Goal: Find contact information: Find contact information

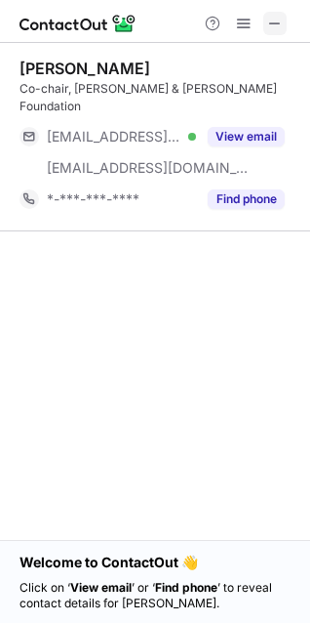
click at [275, 22] on span at bounding box center [275, 24] width 16 height 16
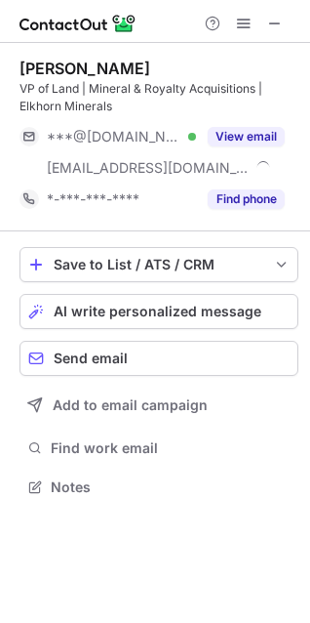
scroll to position [472, 310]
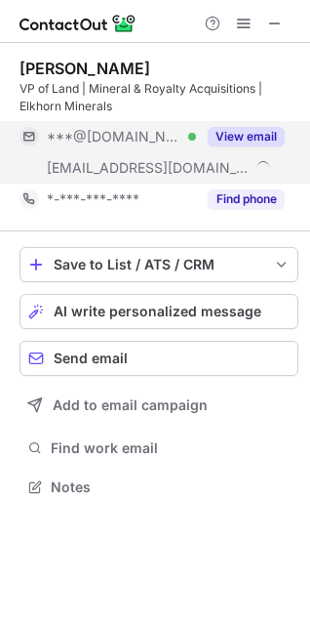
click at [241, 137] on button "View email" at bounding box center [246, 137] width 77 height 20
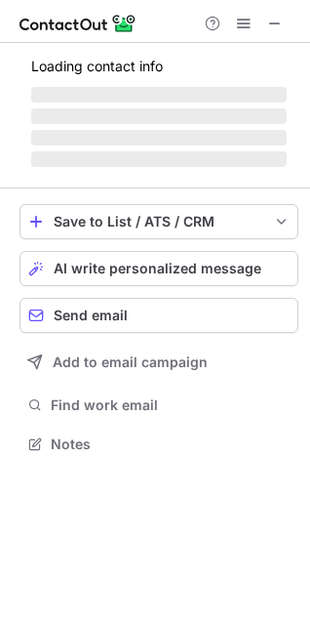
scroll to position [9, 9]
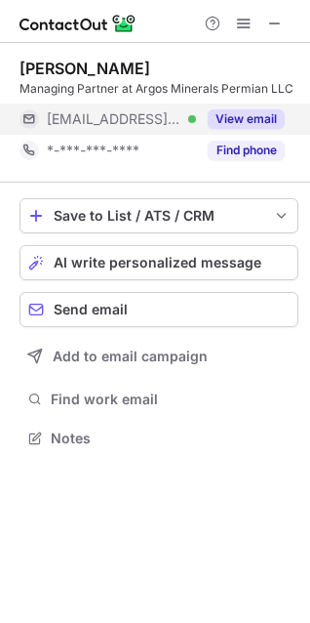
click at [237, 120] on button "View email" at bounding box center [246, 119] width 77 height 20
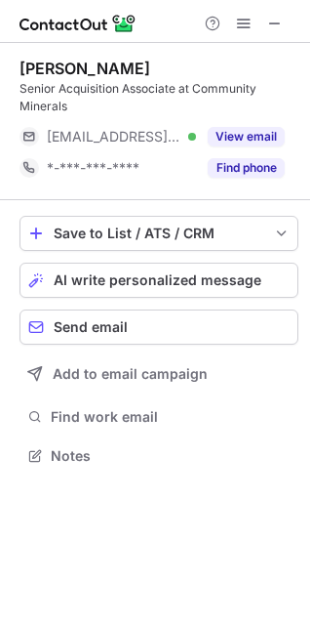
scroll to position [441, 310]
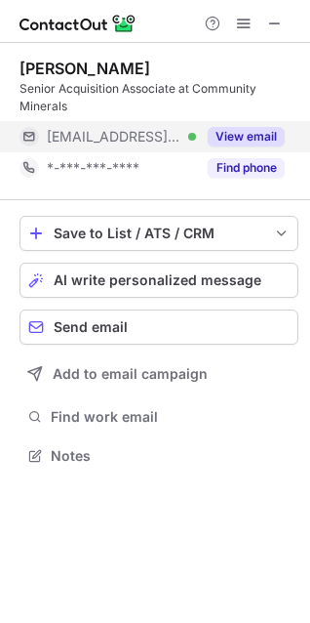
click at [234, 136] on button "View email" at bounding box center [246, 137] width 77 height 20
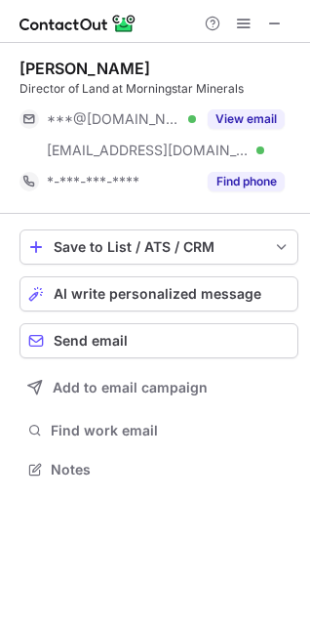
scroll to position [455, 310]
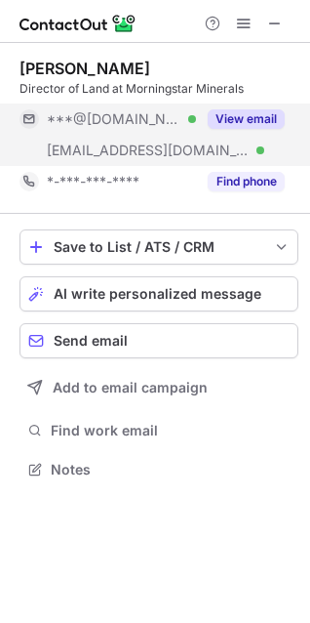
click at [245, 122] on button "View email" at bounding box center [246, 119] width 77 height 20
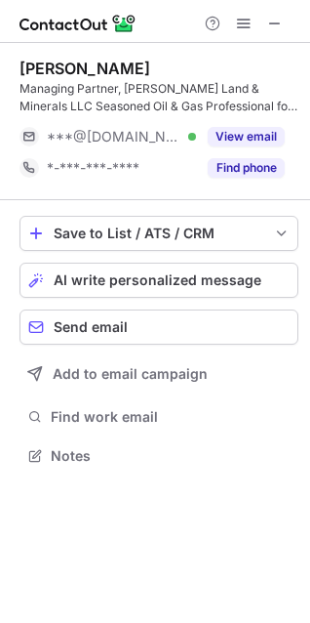
scroll to position [441, 310]
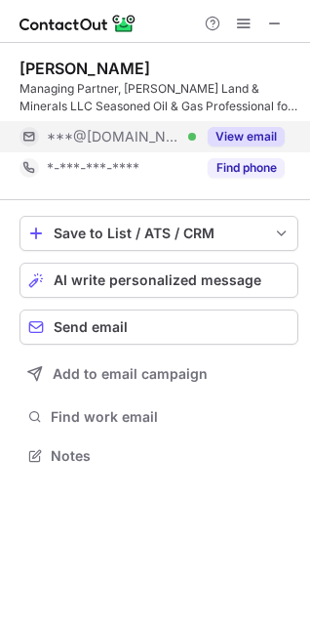
click at [261, 129] on button "View email" at bounding box center [246, 137] width 77 height 20
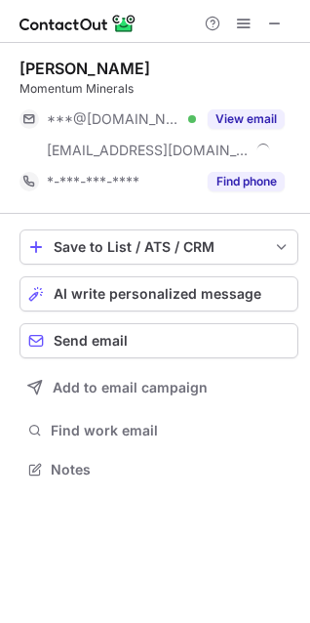
scroll to position [455, 310]
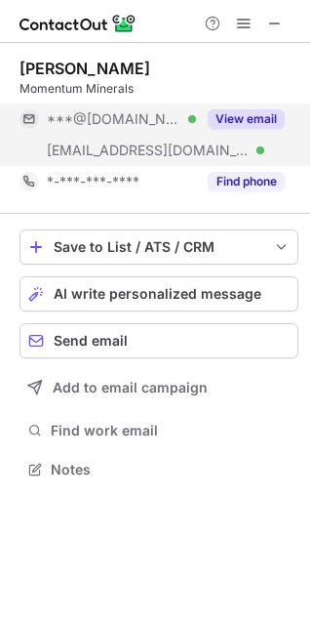
click at [261, 118] on button "View email" at bounding box center [246, 119] width 77 height 20
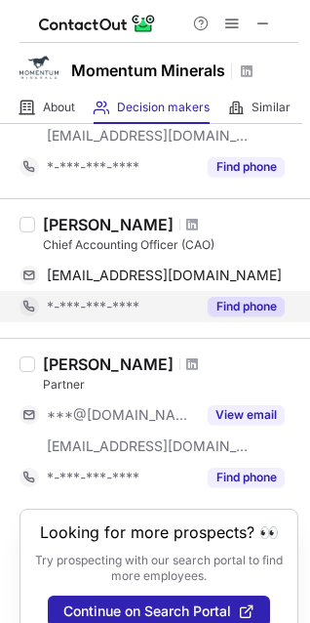
scroll to position [636, 0]
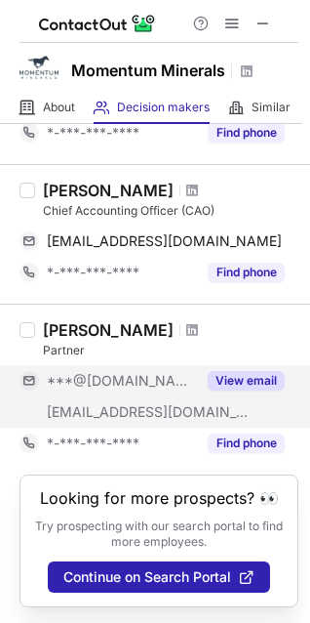
click at [245, 371] on button "View email" at bounding box center [246, 381] width 77 height 20
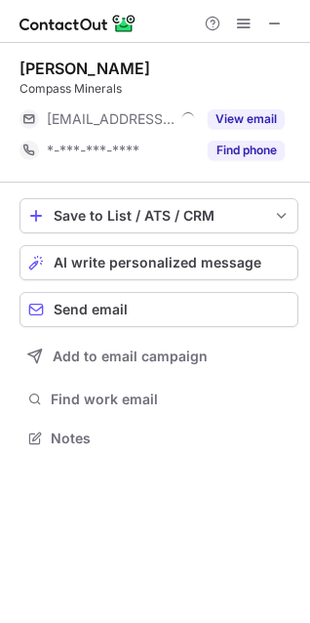
scroll to position [9, 9]
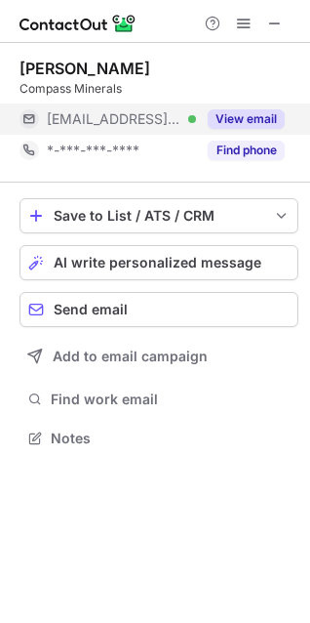
click at [233, 121] on button "View email" at bounding box center [246, 119] width 77 height 20
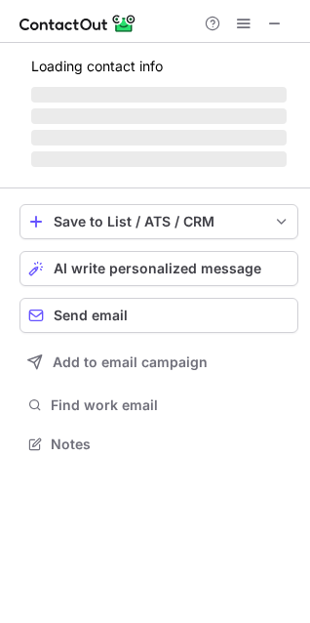
scroll to position [455, 310]
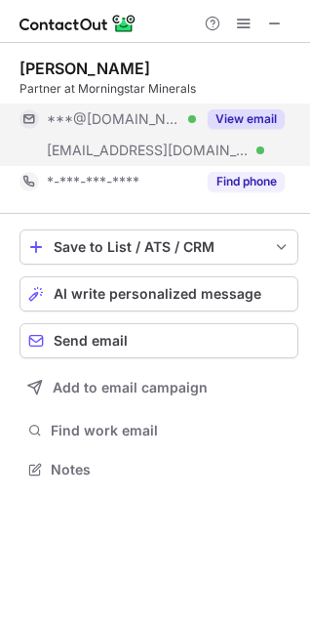
click at [256, 121] on button "View email" at bounding box center [246, 119] width 77 height 20
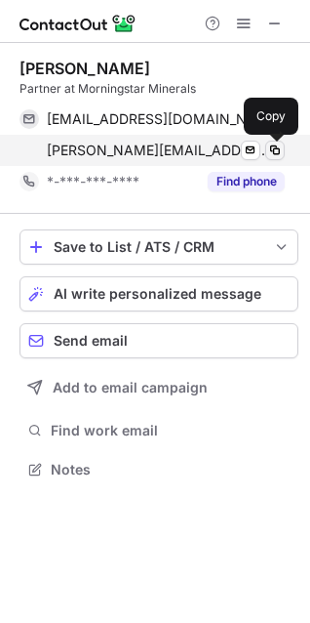
click at [273, 149] on span at bounding box center [275, 150] width 16 height 16
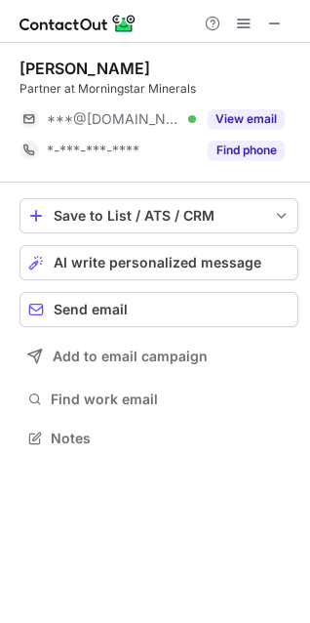
scroll to position [9, 9]
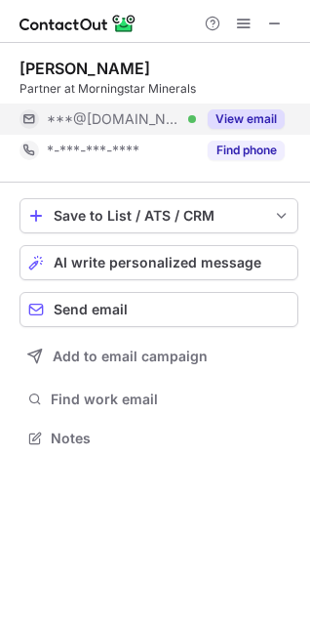
click at [253, 110] on button "View email" at bounding box center [246, 119] width 77 height 20
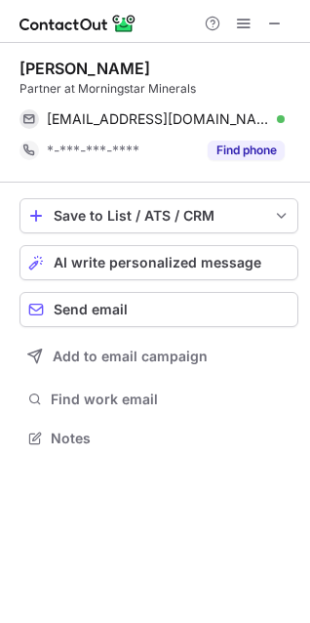
scroll to position [455, 310]
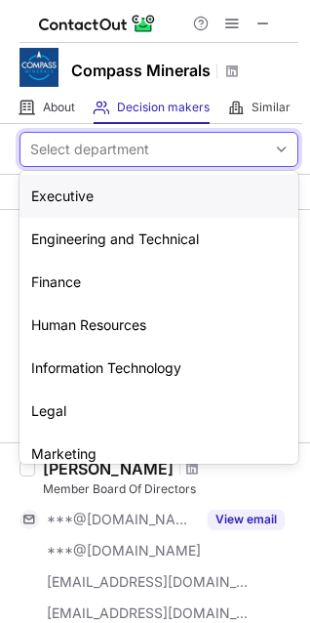
click at [168, 145] on div "Select department" at bounding box center [143, 149] width 246 height 31
click at [56, 199] on div "Executive" at bounding box center [159, 196] width 279 height 43
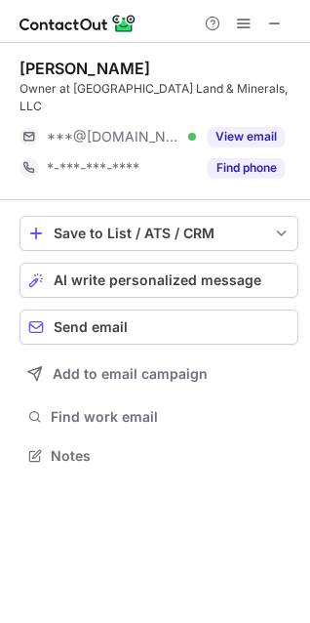
scroll to position [9, 9]
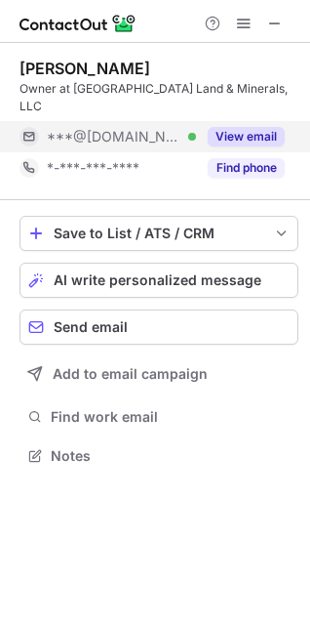
click at [233, 127] on button "View email" at bounding box center [246, 137] width 77 height 20
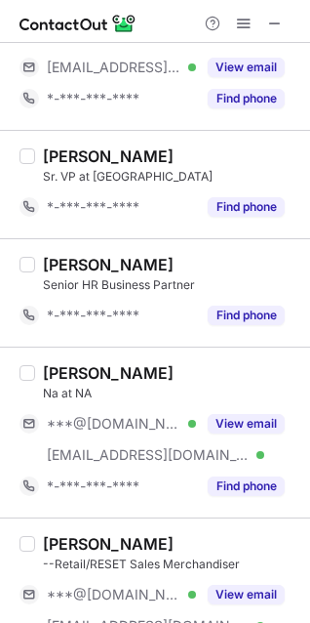
scroll to position [0, 0]
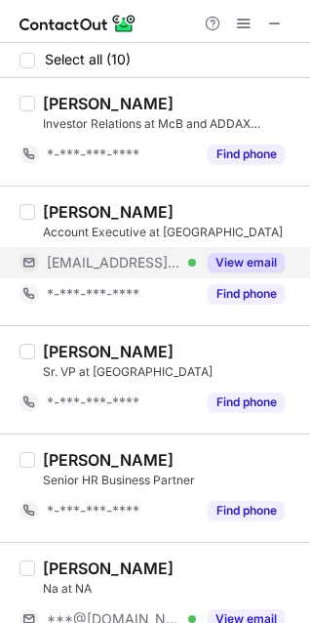
click at [255, 260] on button "View email" at bounding box center [246, 263] width 77 height 20
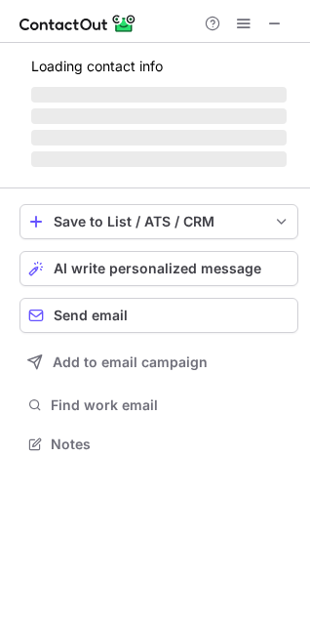
scroll to position [486, 310]
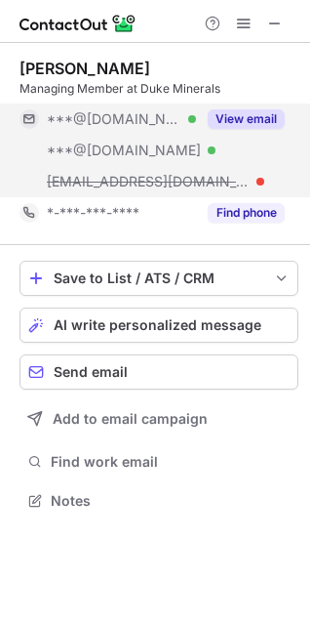
click at [242, 121] on button "View email" at bounding box center [246, 119] width 77 height 20
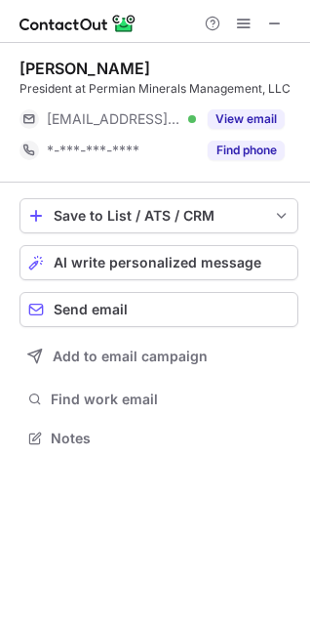
scroll to position [9, 9]
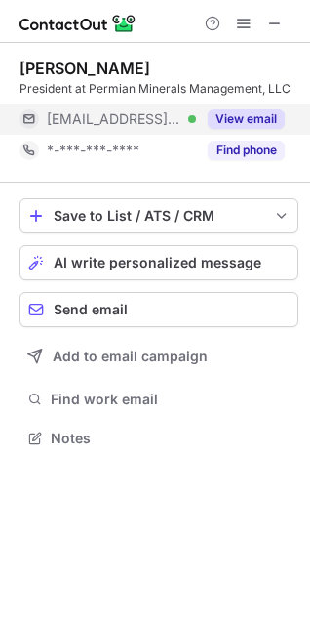
click at [248, 117] on button "View email" at bounding box center [246, 119] width 77 height 20
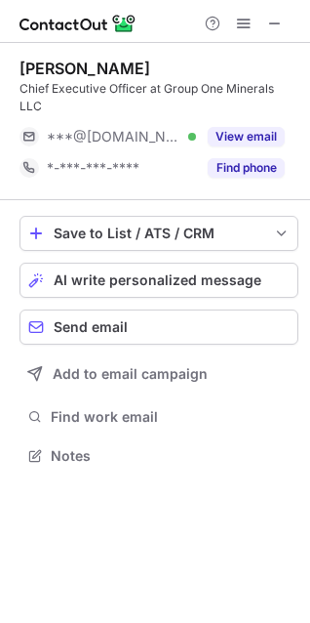
scroll to position [441, 310]
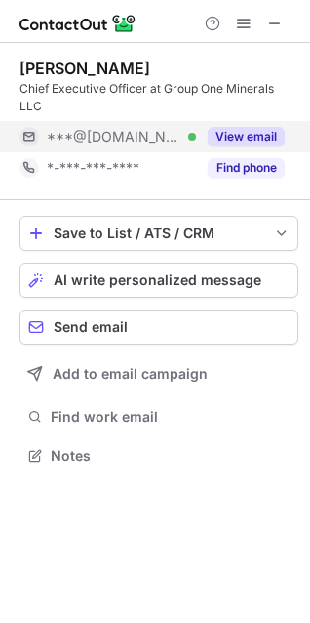
click at [247, 137] on button "View email" at bounding box center [246, 137] width 77 height 20
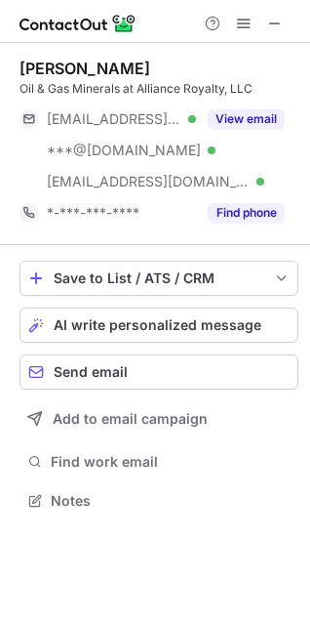
scroll to position [486, 310]
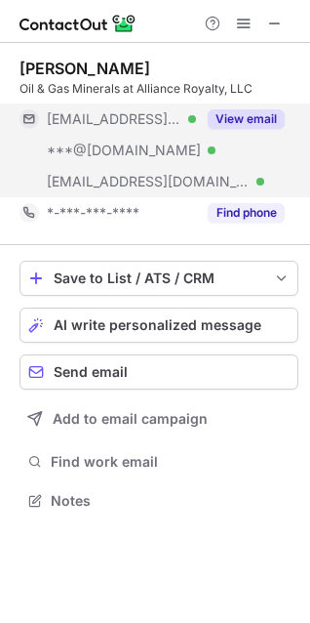
click at [223, 111] on button "View email" at bounding box center [246, 119] width 77 height 20
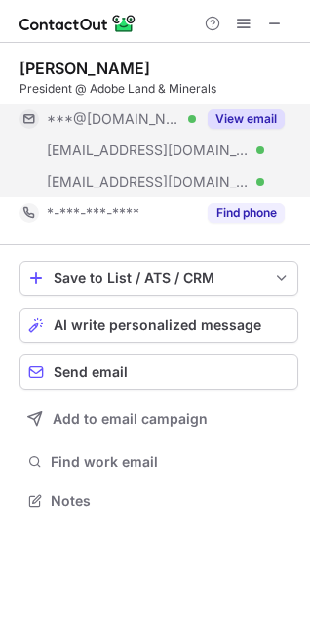
click at [229, 122] on button "View email" at bounding box center [246, 119] width 77 height 20
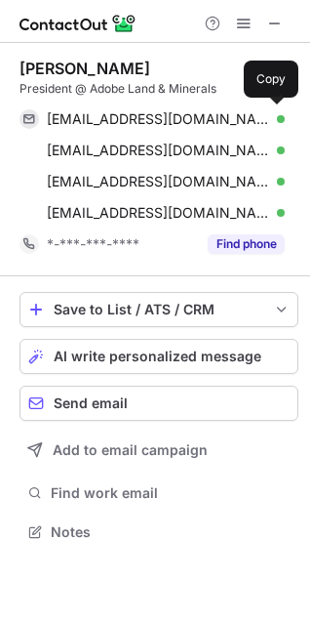
scroll to position [517, 310]
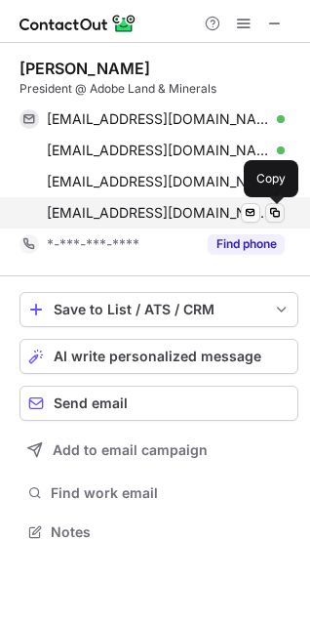
click at [279, 215] on span at bounding box center [275, 213] width 16 height 16
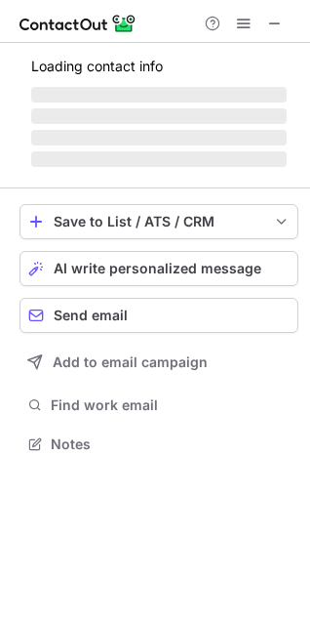
scroll to position [9, 9]
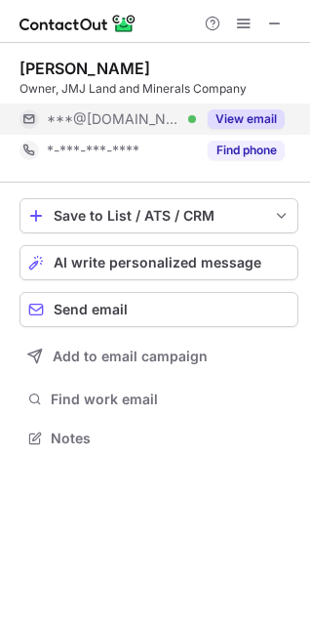
click at [248, 117] on button "View email" at bounding box center [246, 119] width 77 height 20
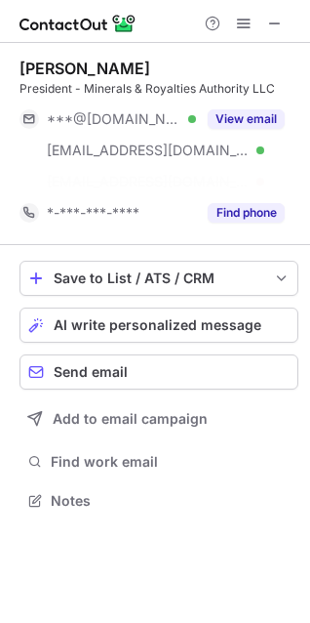
scroll to position [455, 310]
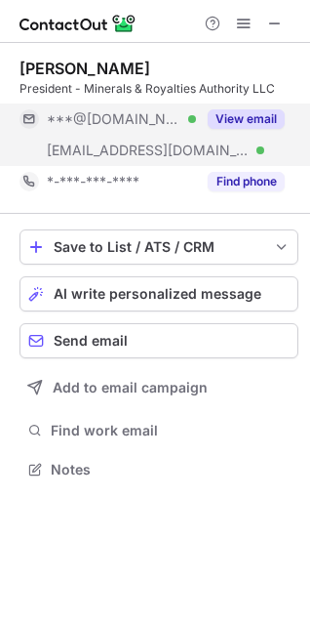
click at [263, 121] on button "View email" at bounding box center [246, 119] width 77 height 20
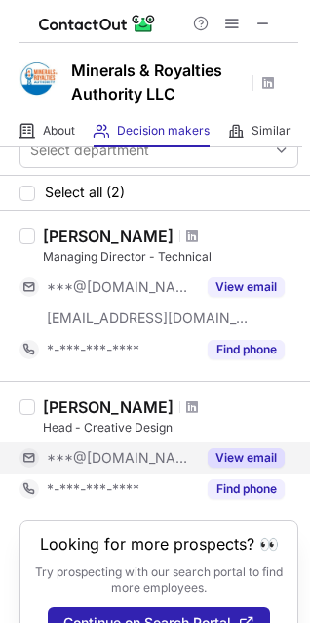
scroll to position [0, 0]
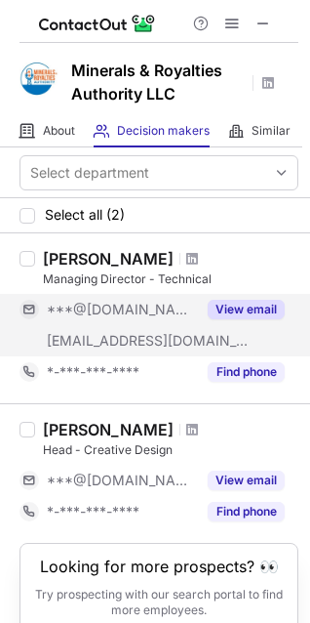
click at [236, 314] on button "View email" at bounding box center [246, 310] width 77 height 20
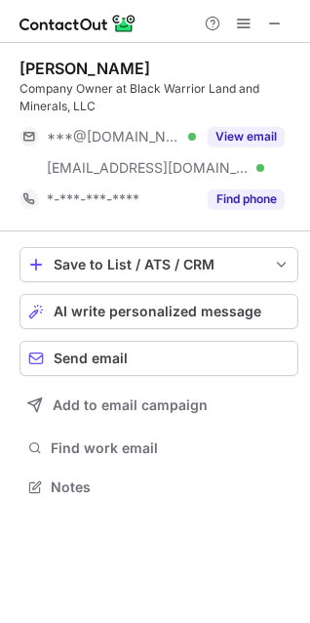
scroll to position [472, 310]
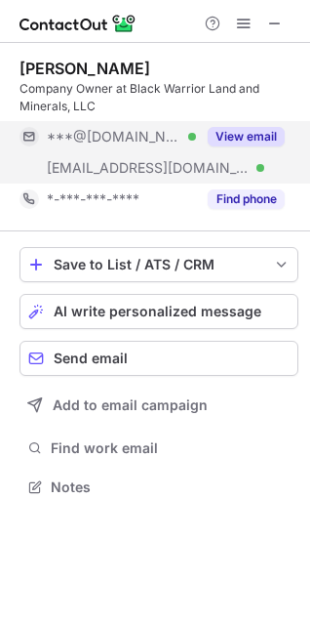
click at [256, 137] on button "View email" at bounding box center [246, 137] width 77 height 20
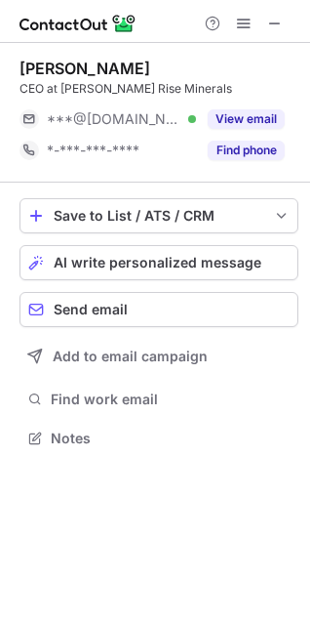
scroll to position [9, 9]
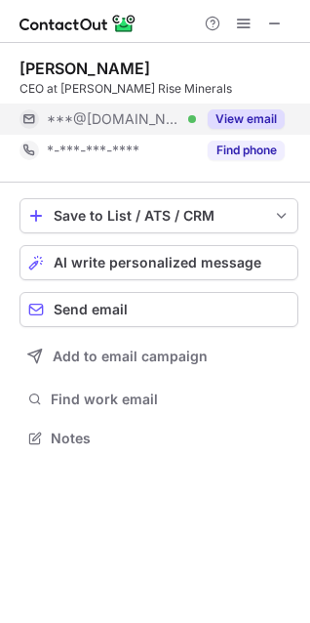
click at [269, 120] on button "View email" at bounding box center [246, 119] width 77 height 20
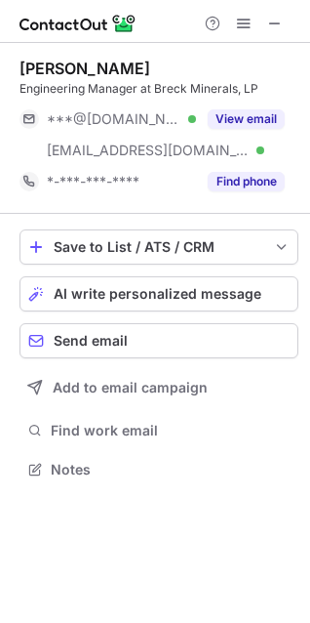
scroll to position [455, 310]
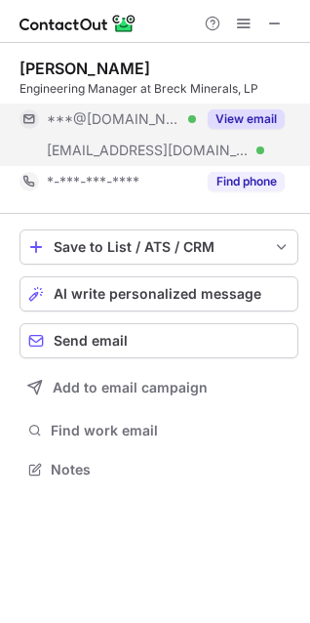
click at [231, 124] on button "View email" at bounding box center [246, 119] width 77 height 20
